Goal: Task Accomplishment & Management: Manage account settings

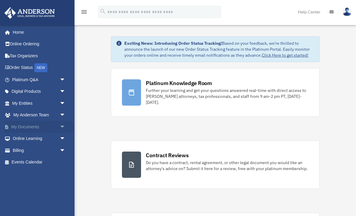
click at [21, 124] on link "My Documents arrow_drop_down" at bounding box center [39, 127] width 70 height 12
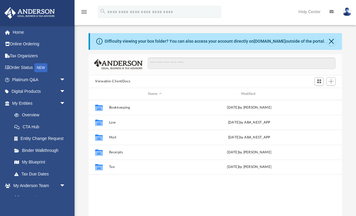
scroll to position [136, 253]
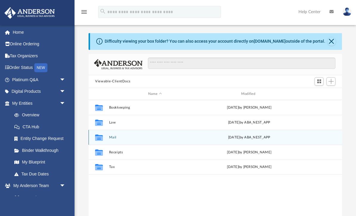
click at [101, 139] on icon "grid" at bounding box center [99, 138] width 8 height 5
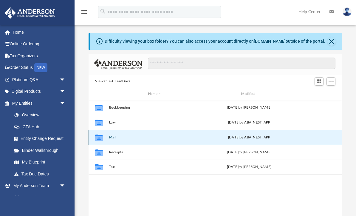
click at [103, 138] on icon "grid" at bounding box center [99, 138] width 8 height 5
click at [103, 137] on icon "grid" at bounding box center [99, 138] width 8 height 5
click at [113, 139] on button "Mail" at bounding box center [155, 137] width 92 height 4
click at [101, 139] on icon "grid" at bounding box center [99, 137] width 8 height 6
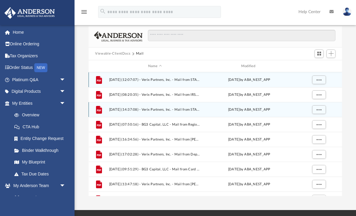
scroll to position [26, 0]
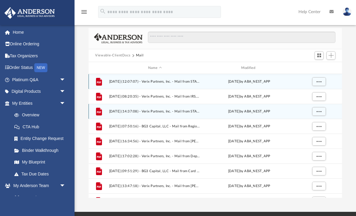
click at [115, 78] on div "File 2024.07.10 (12:07:07) - Verix Partners, Inc. - Mail from STATE OF TENNESSE…" at bounding box center [215, 81] width 253 height 15
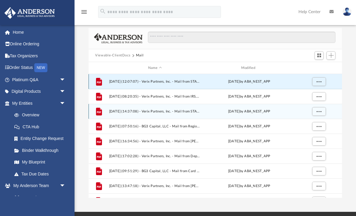
click at [112, 80] on span "2024.07.10 (12:07:07) - Verix Partners, Inc. - Mail from STATE OF TENNESSEE DEP…" at bounding box center [155, 82] width 92 height 4
click at [118, 82] on span "2024.07.10 (12:07:07) - Verix Partners, Inc. - Mail from STATE OF TENNESSEE DEP…" at bounding box center [155, 82] width 92 height 4
click at [315, 81] on button "More options" at bounding box center [319, 81] width 14 height 9
click at [310, 93] on li "Preview" at bounding box center [313, 93] width 17 height 6
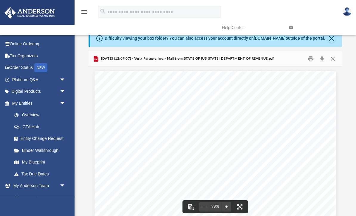
scroll to position [0, 0]
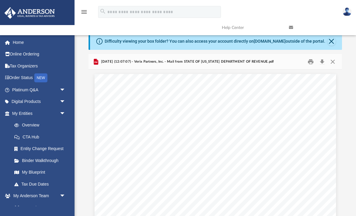
click at [132, 63] on span "2024.07.10 (12:07:07) - Verix Partners, Inc. - Mail from STATE OF TENNESSEE DEP…" at bounding box center [187, 61] width 174 height 5
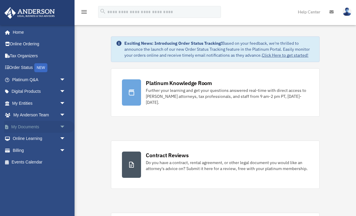
click at [61, 127] on span "arrow_drop_down" at bounding box center [66, 127] width 12 height 12
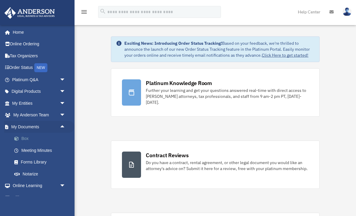
click at [25, 140] on link "Box" at bounding box center [41, 139] width 66 height 12
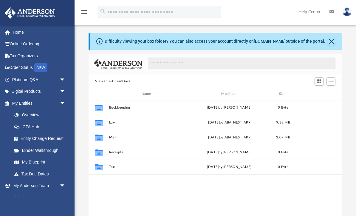
scroll to position [136, 253]
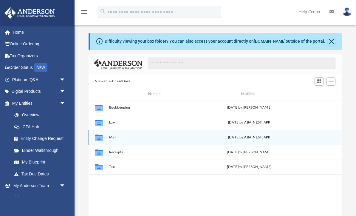
click at [112, 137] on button "Mail" at bounding box center [155, 137] width 92 height 4
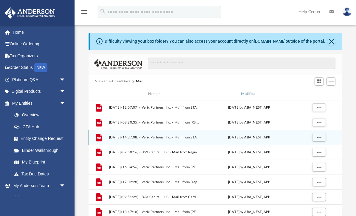
click at [252, 96] on div "Modified" at bounding box center [249, 93] width 92 height 5
click at [250, 95] on div "Modified" at bounding box center [249, 93] width 92 height 5
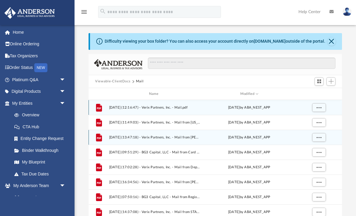
click at [116, 108] on span "2025.10.01 (12:16:47) - Verix Partners, Inc. - Mail.pdf" at bounding box center [155, 108] width 92 height 4
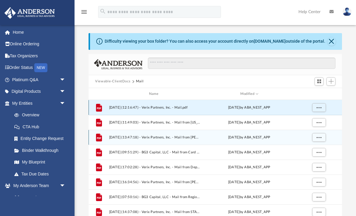
click at [117, 108] on span "2025.10.01 (12:16:47) - Verix Partners, Inc. - Mail.pdf" at bounding box center [155, 108] width 92 height 4
click at [321, 108] on span "More options" at bounding box center [319, 107] width 5 height 3
click at [308, 119] on li "Preview" at bounding box center [313, 119] width 17 height 6
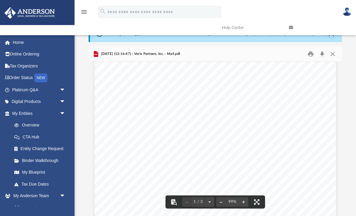
scroll to position [158, 0]
